Goal: Transaction & Acquisition: Purchase product/service

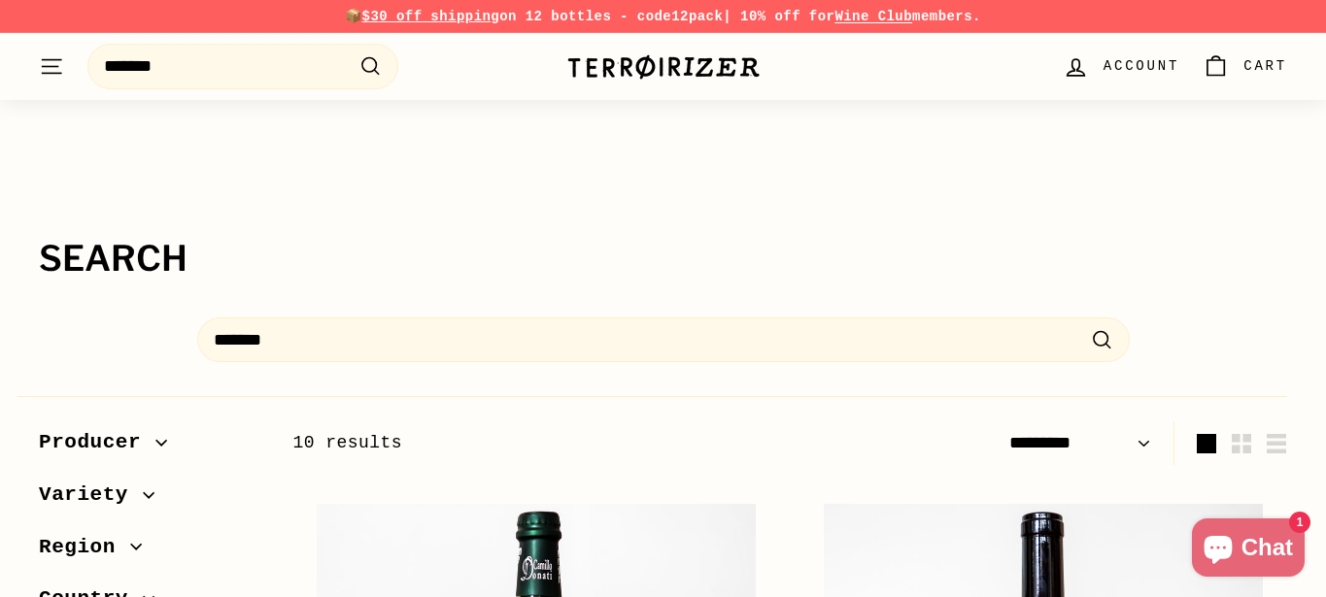
select select "*********"
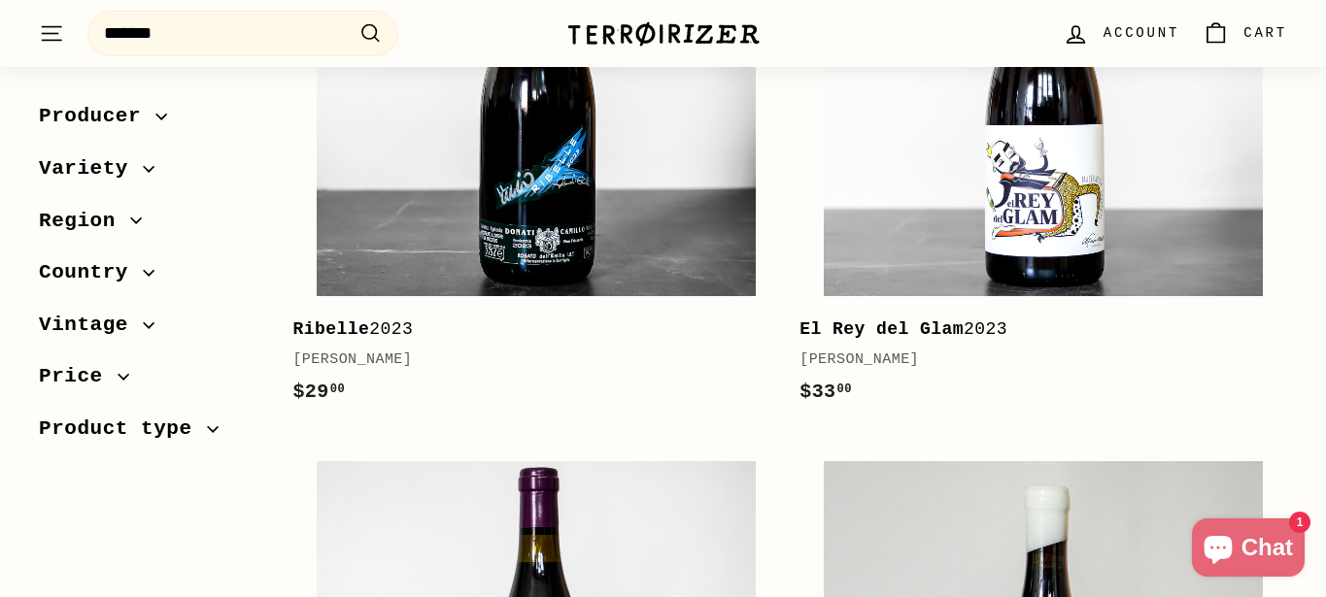
scroll to position [648, 0]
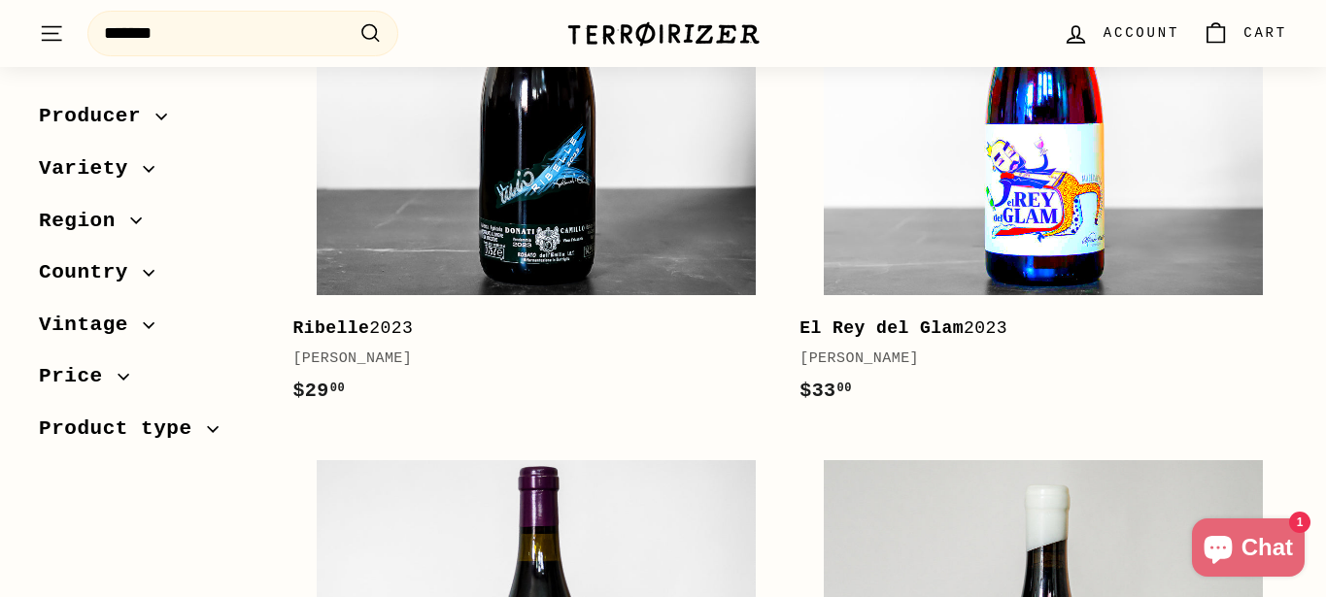
click at [924, 162] on img at bounding box center [1043, 75] width 439 height 439
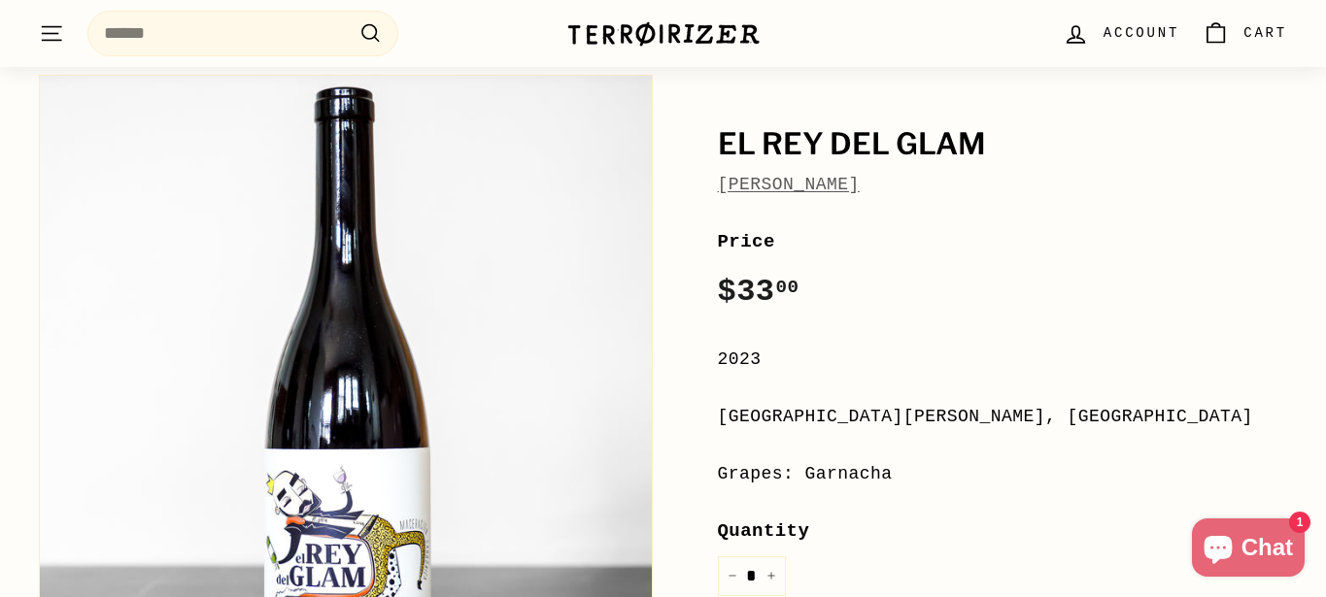
scroll to position [181, 0]
click at [860, 183] on link "[PERSON_NAME]" at bounding box center [789, 183] width 142 height 19
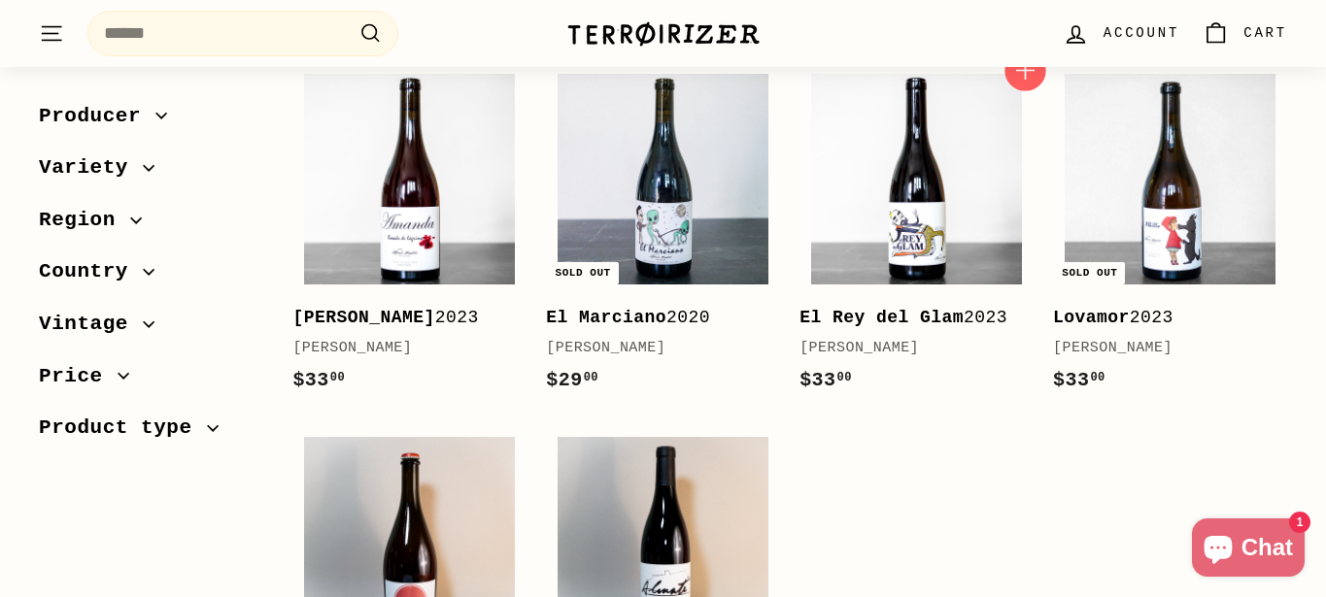
scroll to position [329, 0]
